Goal: Communication & Community: Participate in discussion

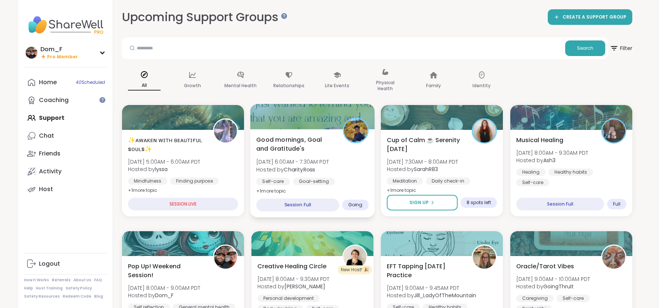
click at [323, 158] on span "[DATE] 6:00AM - 7:30AM PDT" at bounding box center [292, 161] width 73 height 7
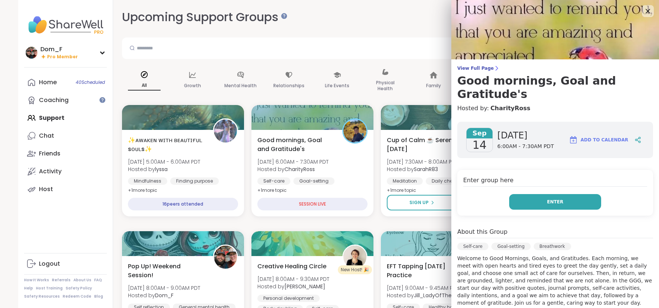
click at [551, 194] on button "Enter" at bounding box center [555, 202] width 92 height 16
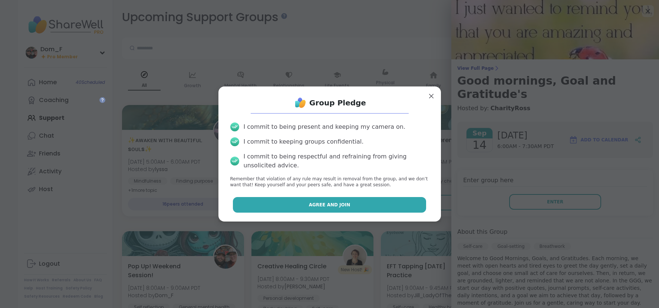
click at [421, 207] on button "Agree and Join" at bounding box center [329, 205] width 193 height 16
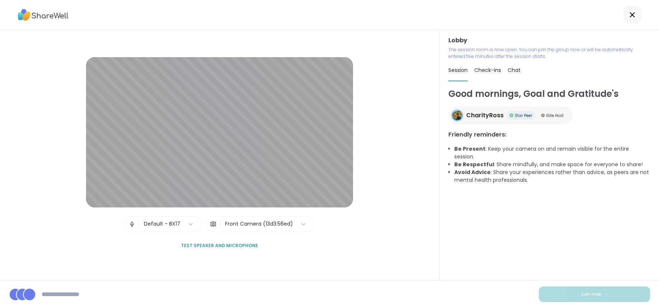
click at [227, 248] on span "Test speaker and microphone" at bounding box center [219, 245] width 77 height 7
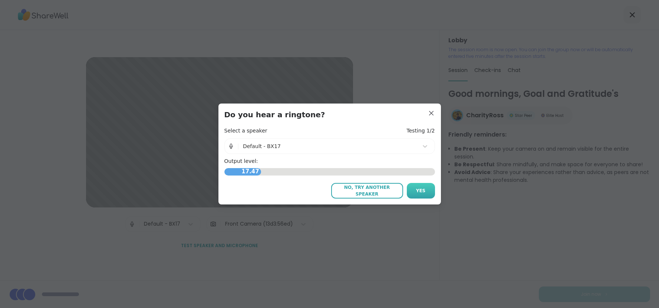
click at [414, 191] on button "Yes" at bounding box center [421, 191] width 28 height 16
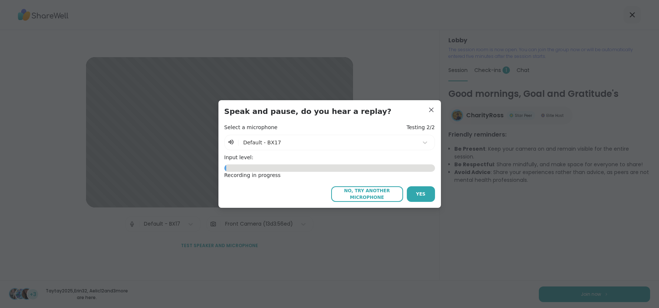
click at [414, 191] on button "Yes" at bounding box center [421, 194] width 28 height 16
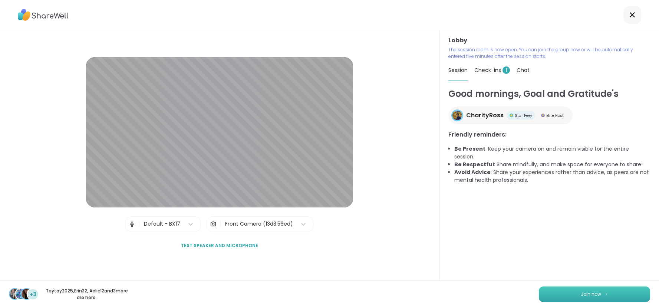
click at [574, 299] on button "Join now" at bounding box center [594, 294] width 111 height 16
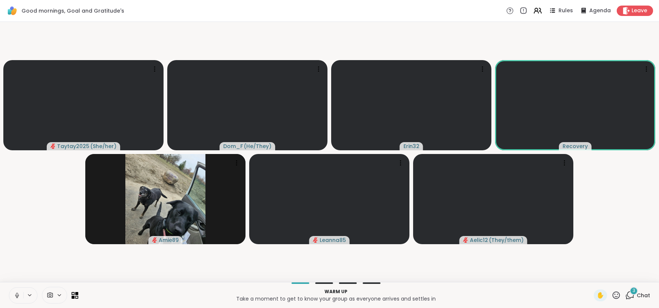
click at [16, 295] on icon at bounding box center [17, 293] width 2 height 3
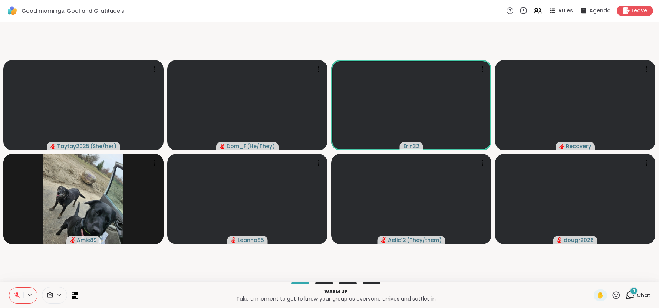
click at [639, 292] on span "Chat" at bounding box center [642, 294] width 13 height 7
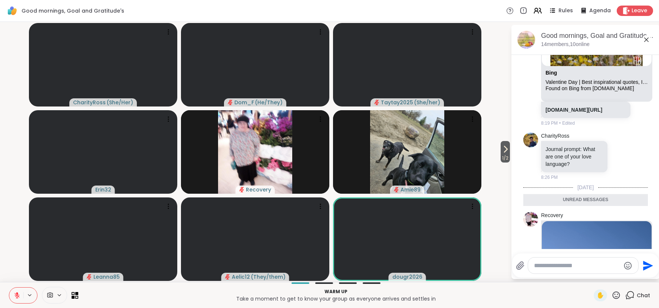
scroll to position [136, 0]
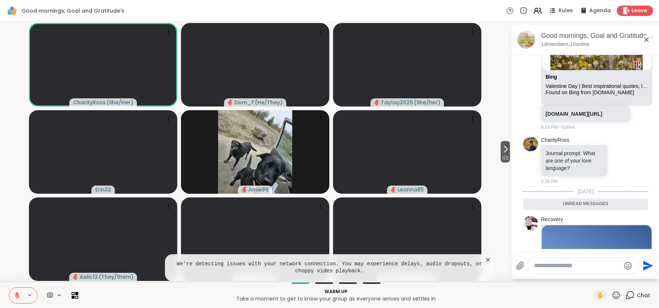
click at [489, 259] on icon at bounding box center [487, 259] width 7 height 7
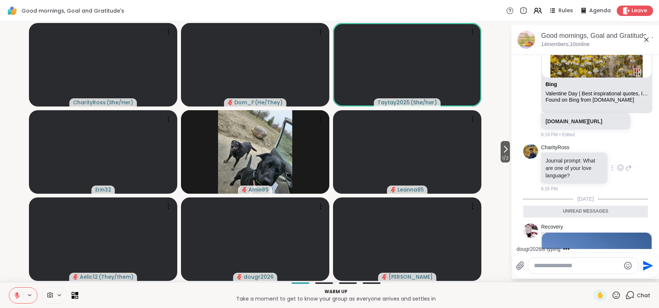
scroll to position [133, 0]
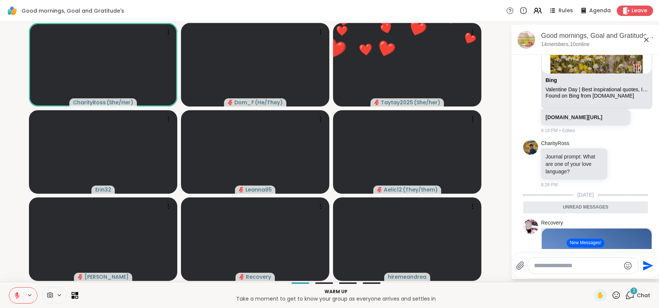
click at [16, 297] on icon at bounding box center [17, 295] width 7 height 7
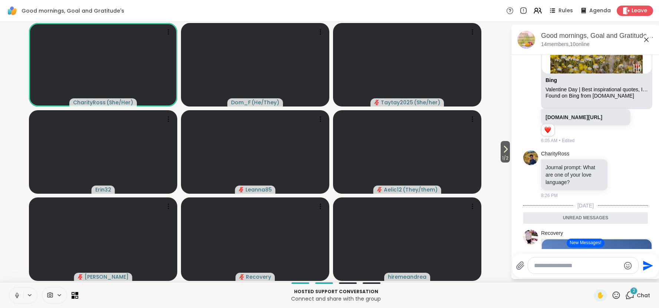
click at [16, 295] on icon at bounding box center [17, 295] width 7 height 7
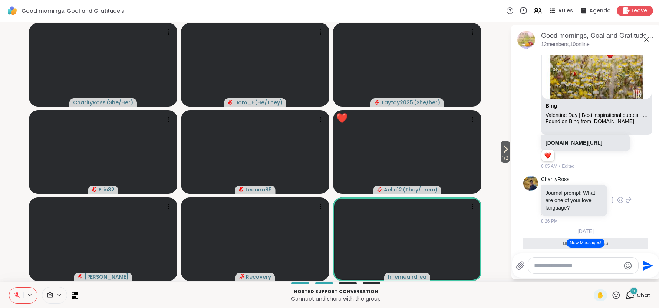
scroll to position [110, 0]
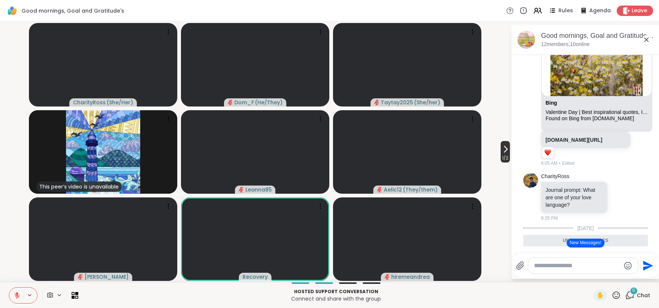
click at [504, 149] on icon at bounding box center [505, 149] width 9 height 9
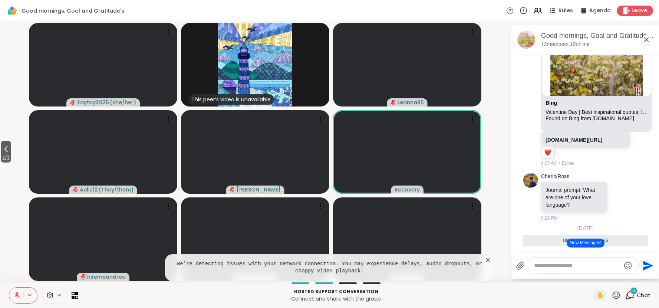
click at [488, 261] on icon at bounding box center [487, 259] width 7 height 7
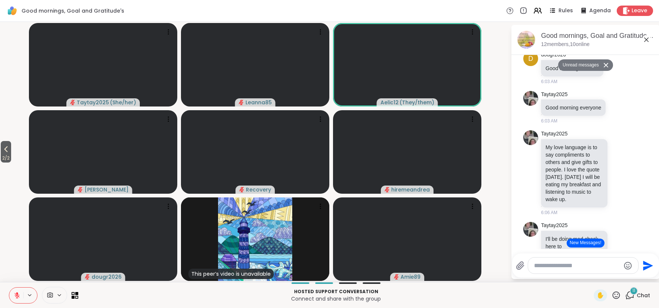
scroll to position [662, 0]
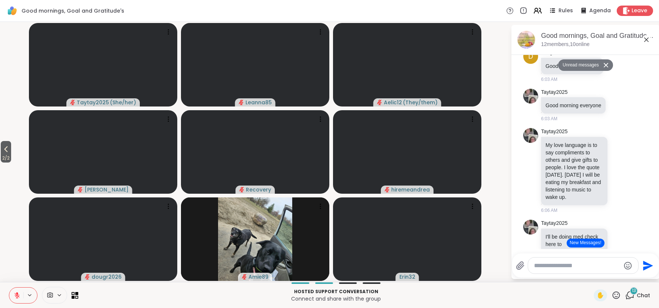
click at [17, 295] on icon at bounding box center [16, 294] width 5 height 5
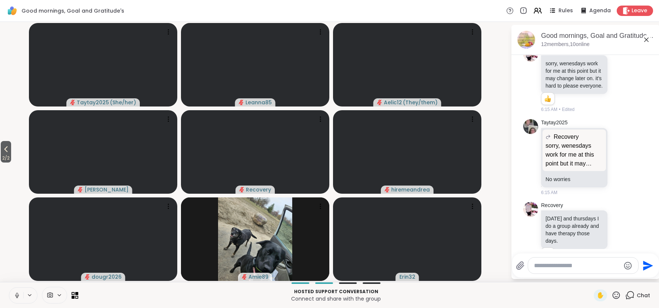
scroll to position [1217, 0]
click at [14, 297] on icon at bounding box center [17, 295] width 7 height 7
click at [4, 148] on icon at bounding box center [5, 149] width 9 height 9
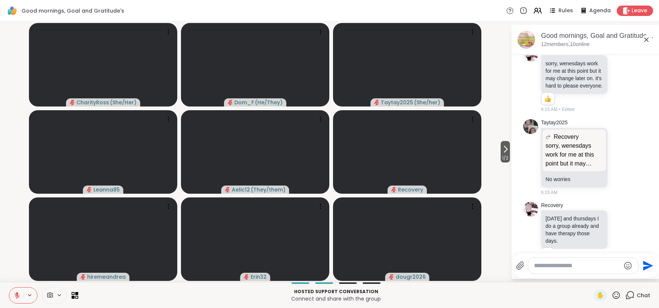
scroll to position [1278, 0]
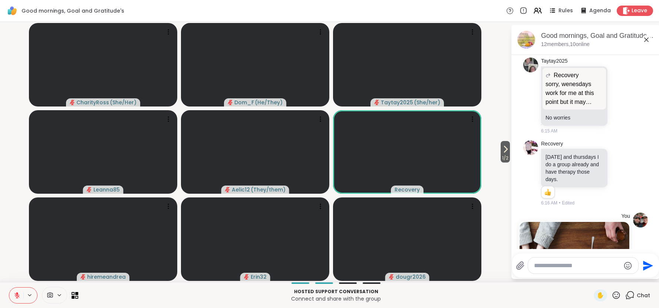
click at [16, 294] on icon at bounding box center [16, 294] width 5 height 5
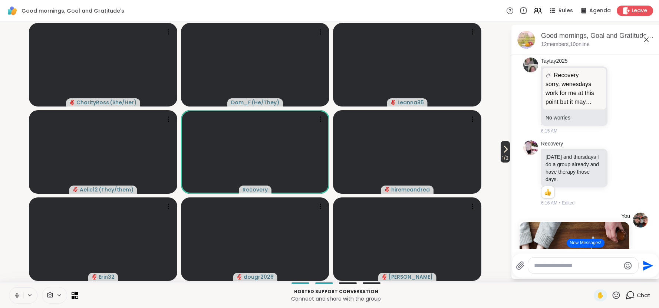
click at [504, 151] on icon at bounding box center [505, 149] width 3 height 6
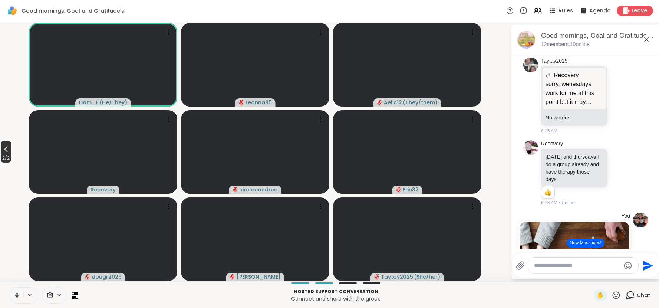
click at [6, 151] on icon at bounding box center [5, 149] width 9 height 9
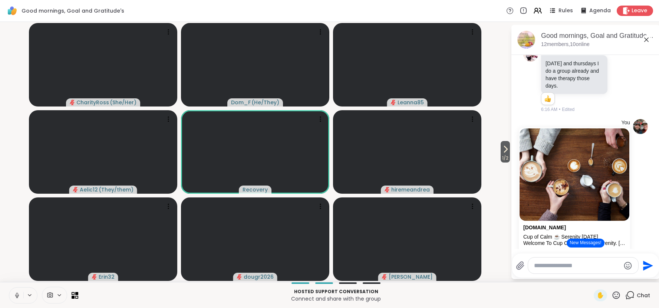
scroll to position [1439, 0]
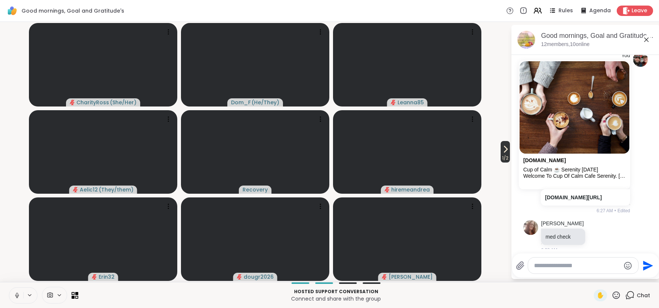
click at [503, 150] on icon at bounding box center [505, 149] width 9 height 9
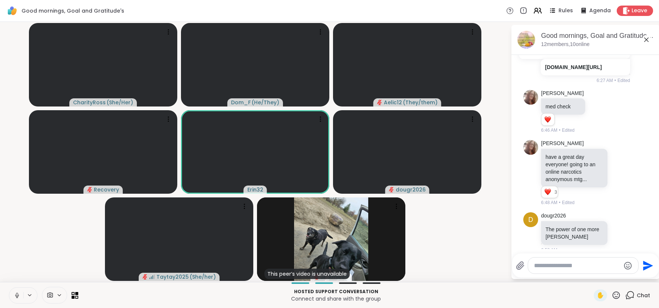
scroll to position [1580, 0]
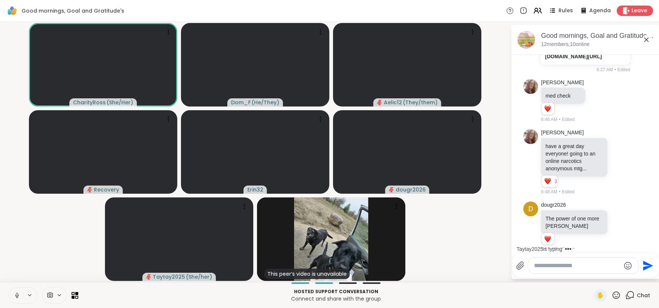
click at [17, 297] on icon at bounding box center [17, 296] width 0 height 1
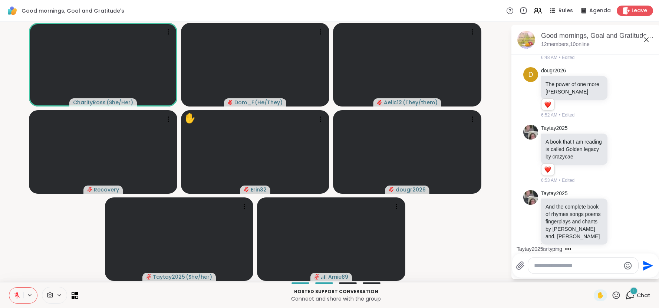
scroll to position [1753, 0]
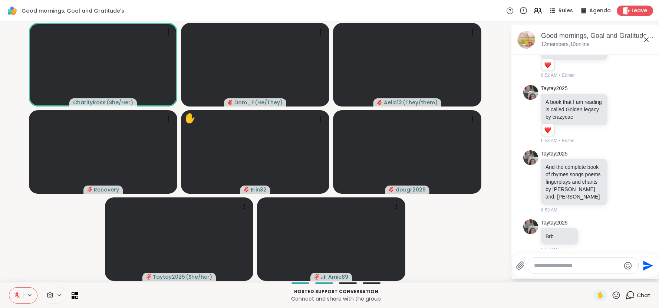
click at [14, 297] on icon at bounding box center [17, 295] width 7 height 7
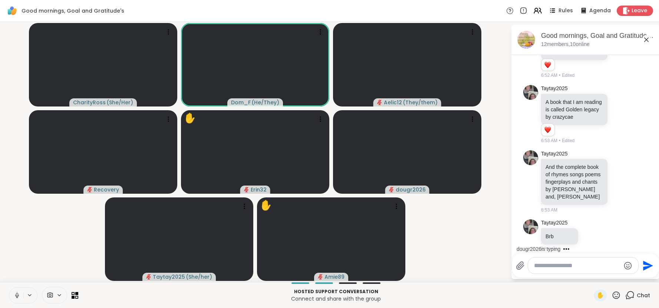
scroll to position [1793, 0]
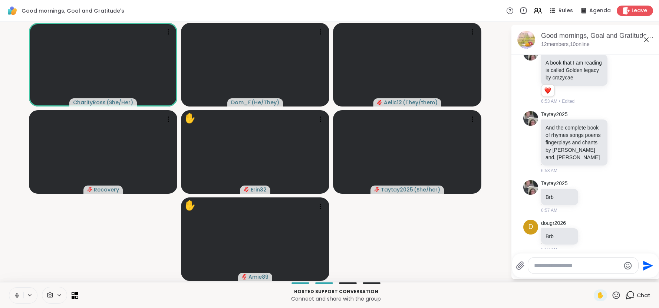
click at [14, 297] on icon at bounding box center [17, 295] width 7 height 7
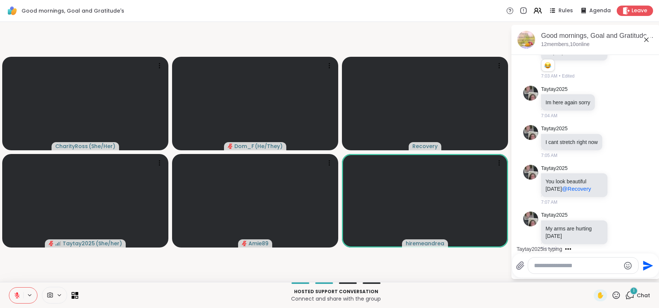
scroll to position [2123, 0]
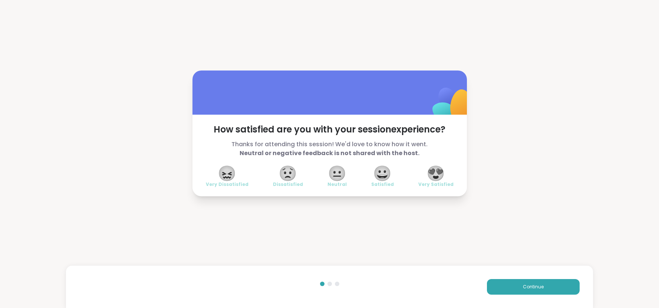
click at [445, 179] on span "😍" at bounding box center [435, 172] width 19 height 13
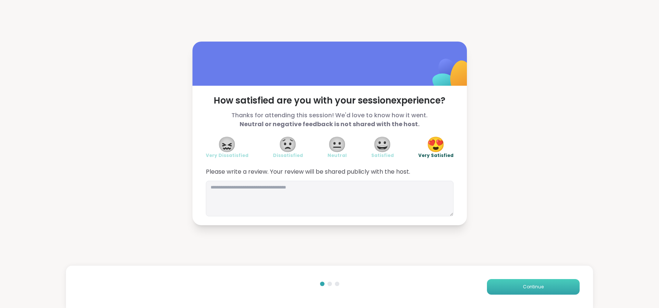
click at [546, 285] on button "Continue" at bounding box center [533, 287] width 93 height 16
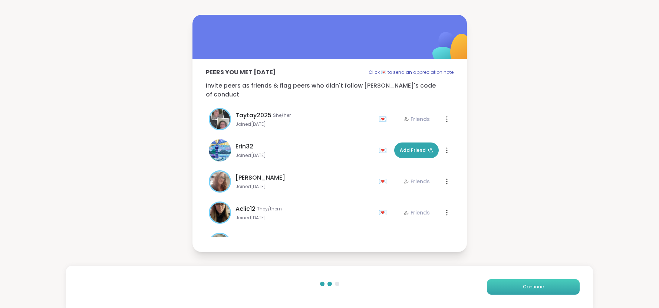
click at [546, 287] on button "Continue" at bounding box center [533, 287] width 93 height 16
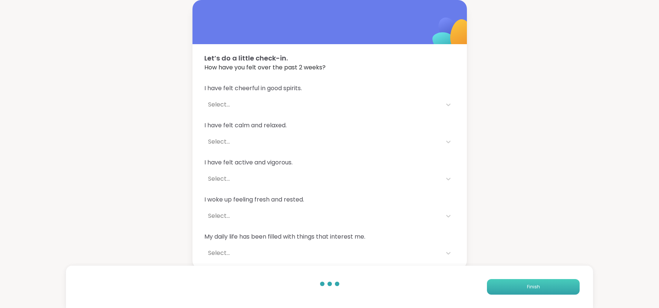
click at [546, 287] on button "Finish" at bounding box center [533, 287] width 93 height 16
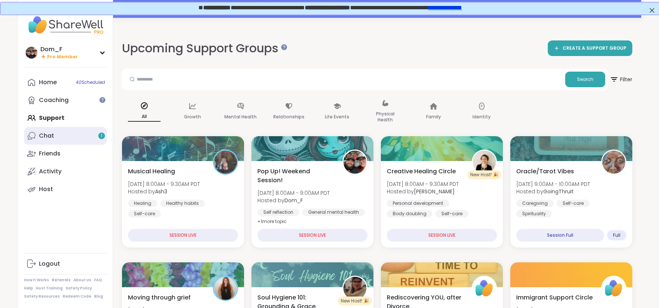
click at [70, 128] on link "Chat 1" at bounding box center [65, 136] width 83 height 18
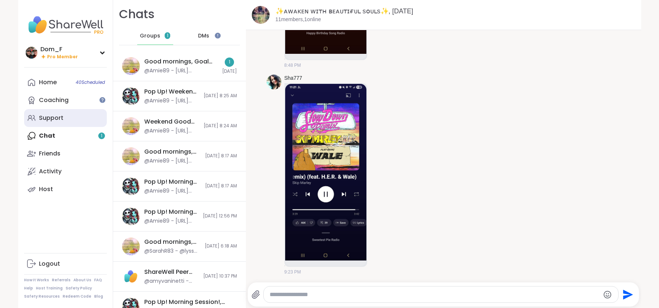
click at [70, 115] on link "Support" at bounding box center [65, 118] width 83 height 18
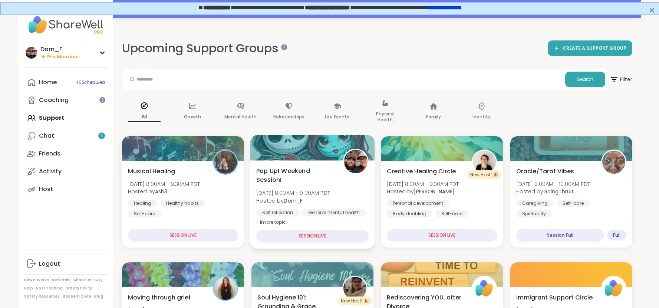
click at [337, 175] on div "Pop Up! Weekend Session! Sun, Sep 14 | 8:00AM - 9:00AM PDT Hosted by Dom_F Self…" at bounding box center [312, 196] width 112 height 60
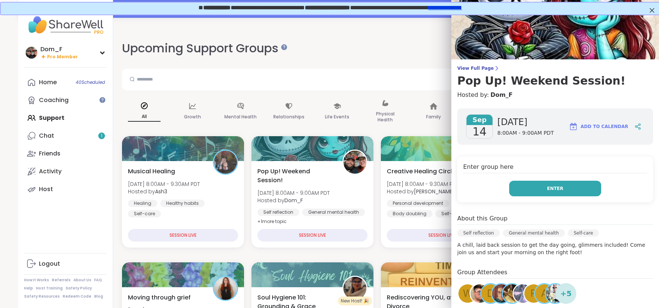
click at [524, 184] on button "Enter" at bounding box center [555, 189] width 92 height 16
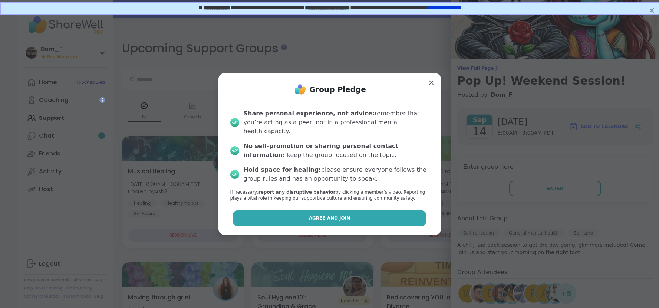
click at [384, 211] on button "Agree and Join" at bounding box center [329, 218] width 193 height 16
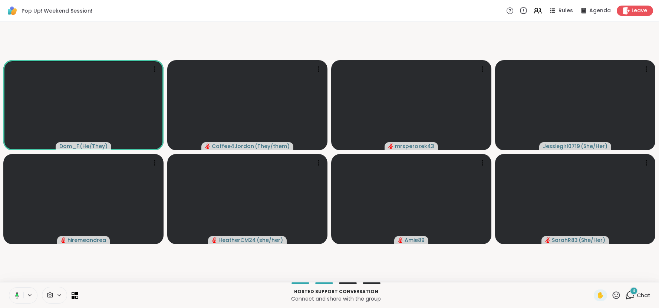
click at [658, 232] on div "Dom_F ( He/They ) Coffee4Jordan ( They/them ) mrsperozek43 Jessiegirl0719 ( She…" at bounding box center [329, 152] width 659 height 260
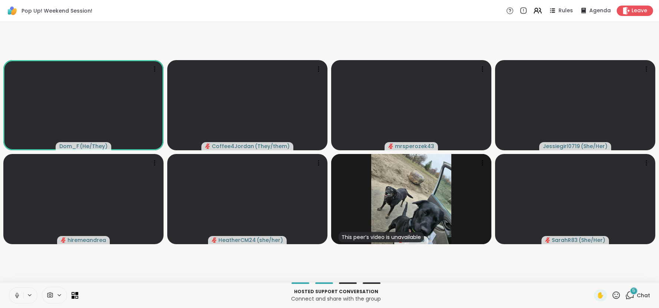
click at [658, 232] on div "Dom_F ( He/They ) Coffee4Jordan ( They/them ) mrsperozek43 Jessiegirl0719 ( She…" at bounding box center [329, 152] width 659 height 260
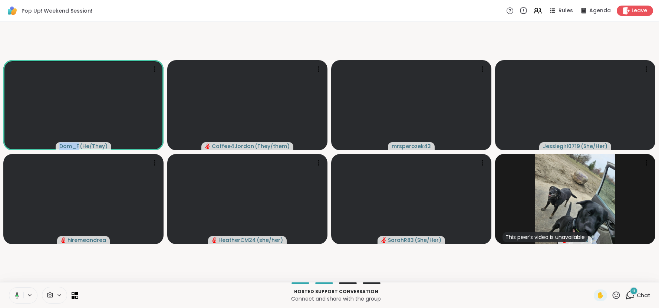
click at [658, 232] on div "Dom_F ( He/They ) Coffee4Jordan ( They/them ) mrsperozek43 Jessiegirl0719 ( She…" at bounding box center [329, 152] width 659 height 260
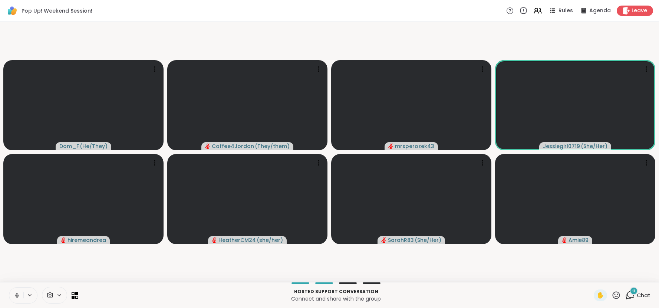
click at [642, 296] on span "Chat" at bounding box center [642, 294] width 13 height 7
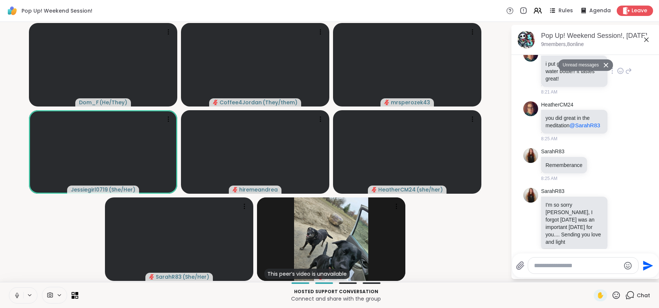
scroll to position [156, 0]
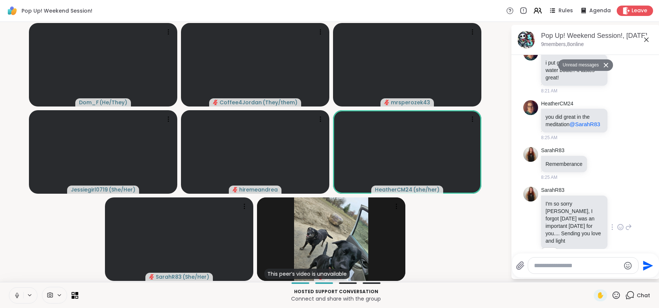
click at [620, 223] on icon at bounding box center [620, 226] width 7 height 7
click at [562, 212] on div "Select Reaction: Heart" at bounding box center [561, 215] width 7 height 7
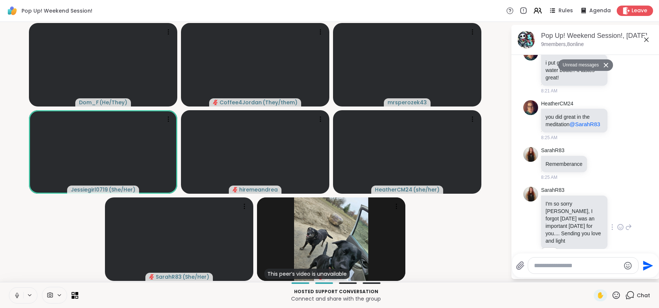
click at [646, 41] on icon at bounding box center [646, 39] width 9 height 9
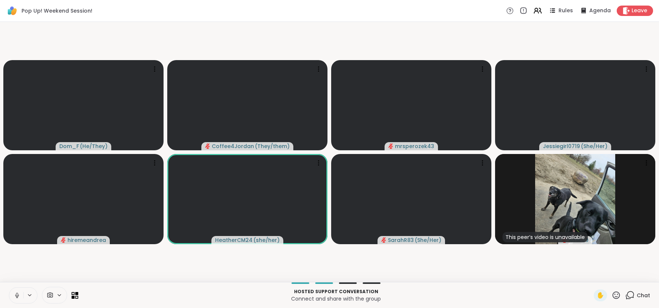
click at [16, 296] on icon at bounding box center [17, 295] width 4 height 2
click at [16, 296] on icon at bounding box center [16, 294] width 5 height 5
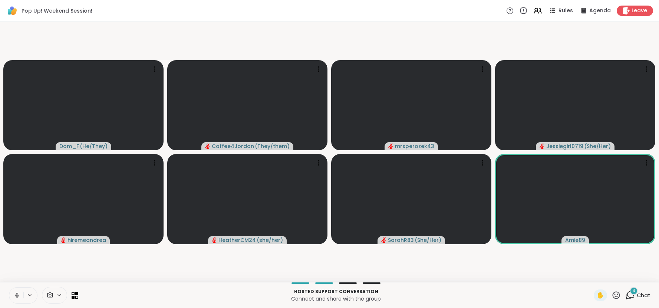
click at [645, 294] on span "Chat" at bounding box center [642, 294] width 13 height 7
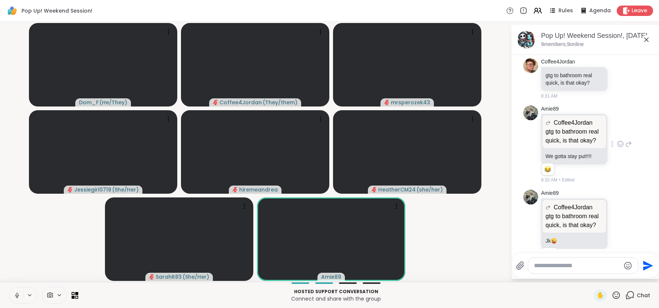
scroll to position [379, 0]
click at [647, 41] on icon at bounding box center [646, 39] width 4 height 4
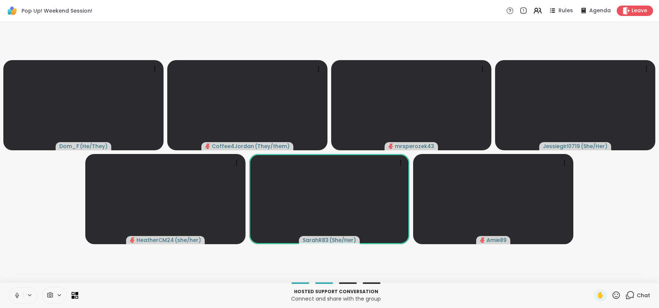
click at [497, 269] on video-player-container "Dom_F ( He/They ) Coffee4Jordan ( They/them ) mrsperozek43 Jessiegirl0719 ( She…" at bounding box center [329, 152] width 650 height 254
click at [480, 282] on div at bounding box center [336, 282] width 506 height 1
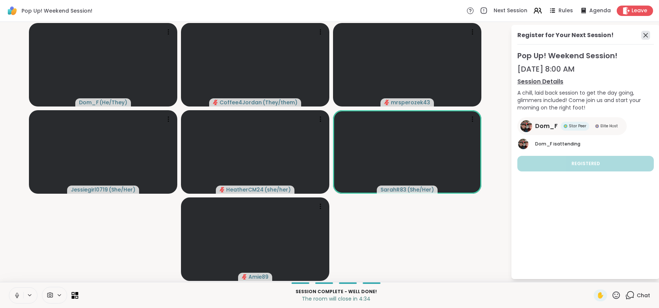
click at [646, 36] on icon at bounding box center [645, 35] width 4 height 4
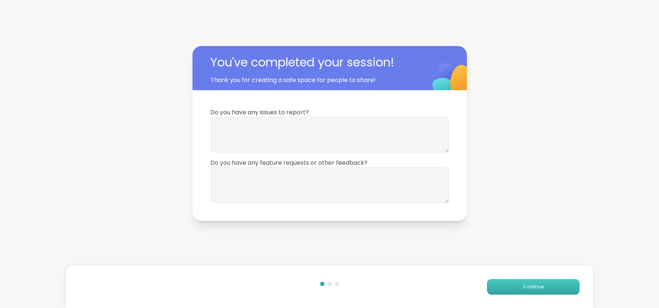
click at [490, 282] on button "Continue" at bounding box center [533, 287] width 93 height 16
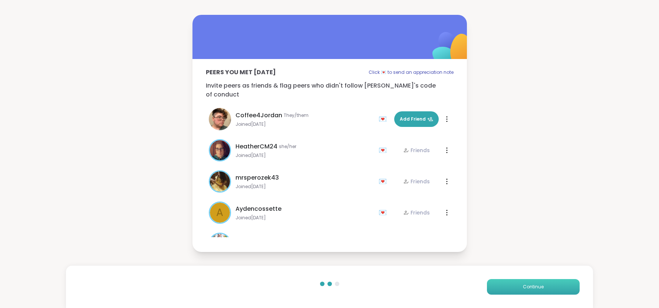
click at [541, 282] on button "Continue" at bounding box center [533, 287] width 93 height 16
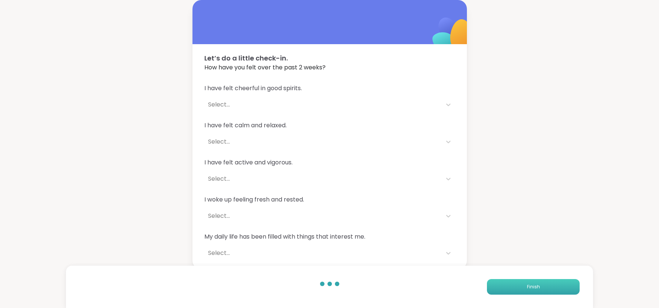
click at [541, 282] on button "Finish" at bounding box center [533, 287] width 93 height 16
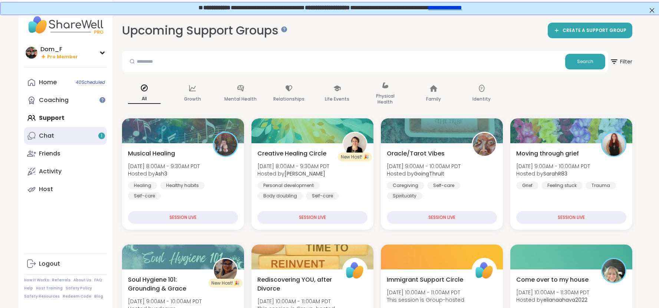
click at [86, 140] on link "Chat 1" at bounding box center [65, 136] width 83 height 18
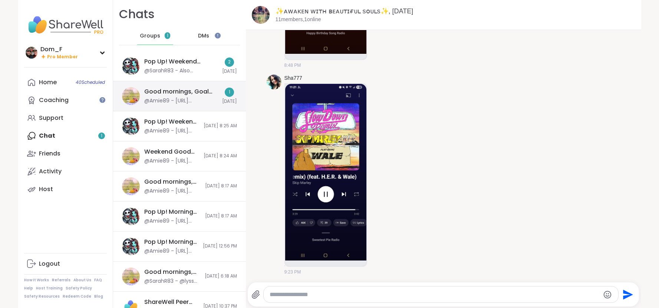
click at [204, 100] on div "@Amie89 - https://sharewellnow.com/session/23c54152-64f1-4827-a214-187005d2012b" at bounding box center [180, 100] width 73 height 7
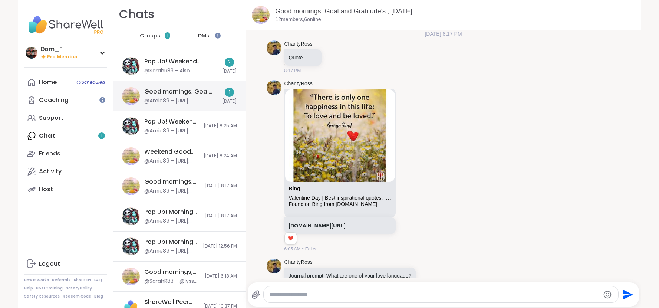
scroll to position [1918, 0]
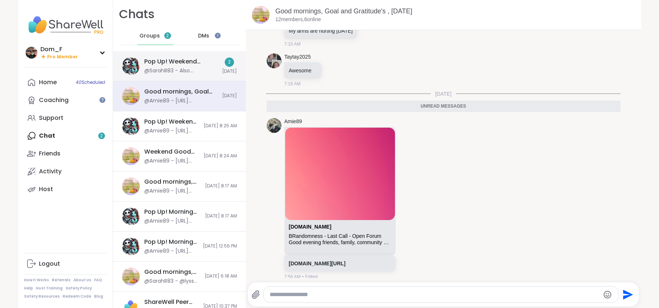
click at [203, 64] on div "Pop Up! Weekend Session!, Sep 14" at bounding box center [180, 61] width 73 height 8
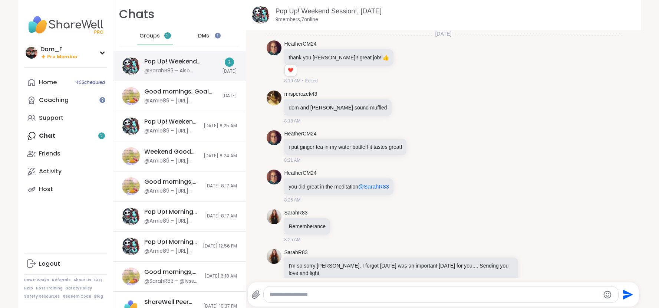
scroll to position [448, 0]
